Goal: Information Seeking & Learning: Learn about a topic

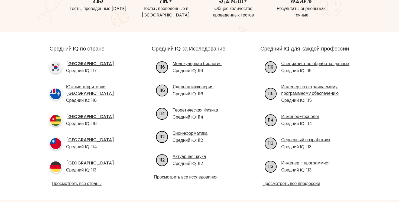
scroll to position [162, 0]
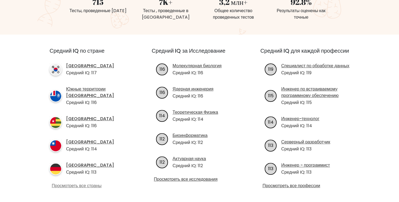
click at [76, 183] on ya-tr-span "Просмотреть все страны" at bounding box center [77, 186] width 50 height 6
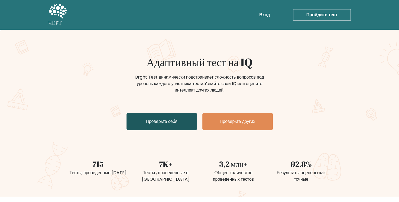
click at [168, 123] on ya-tr-span "Проверьте себя" at bounding box center [162, 122] width 32 height 6
